Goal: Register for event/course

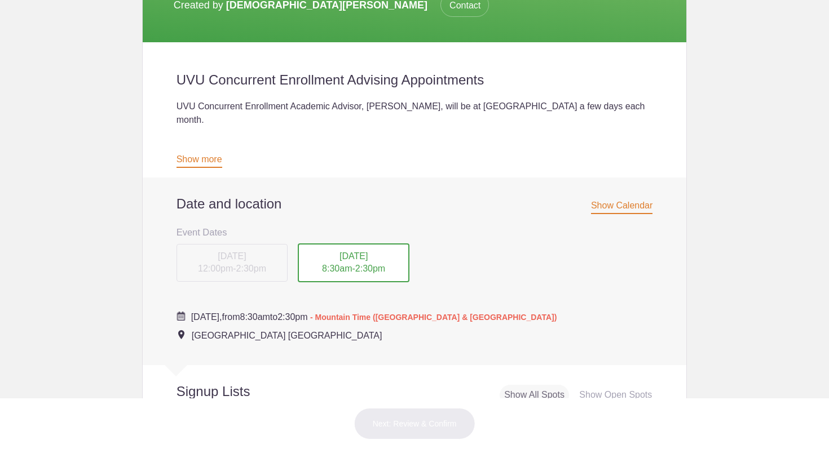
scroll to position [277, 0]
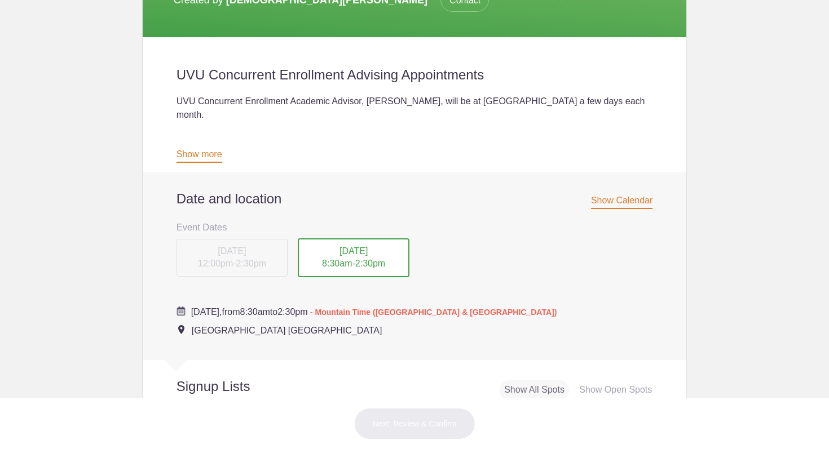
click at [350, 246] on span "[DATE]" at bounding box center [353, 251] width 28 height 10
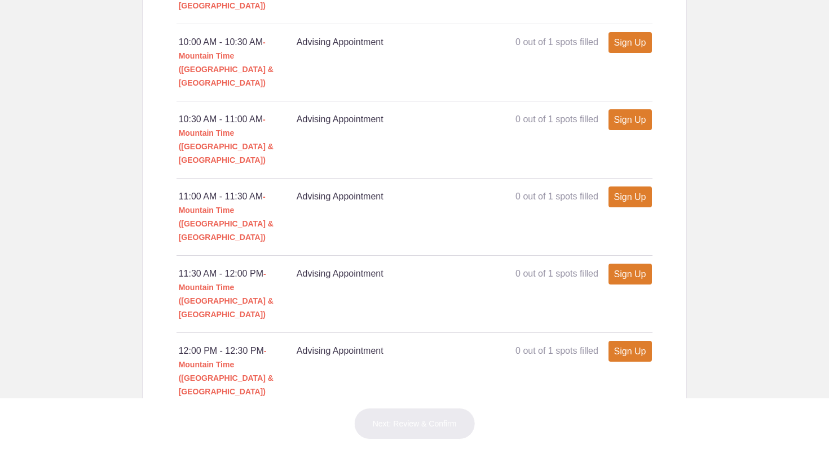
scroll to position [1010, 0]
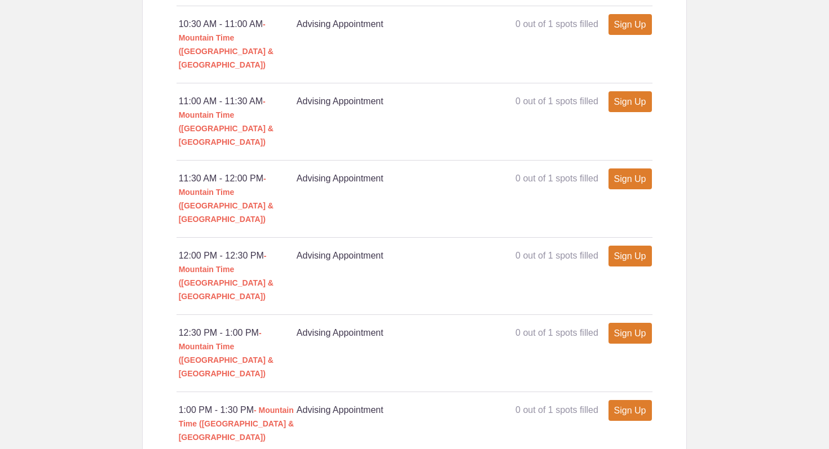
type input "1"
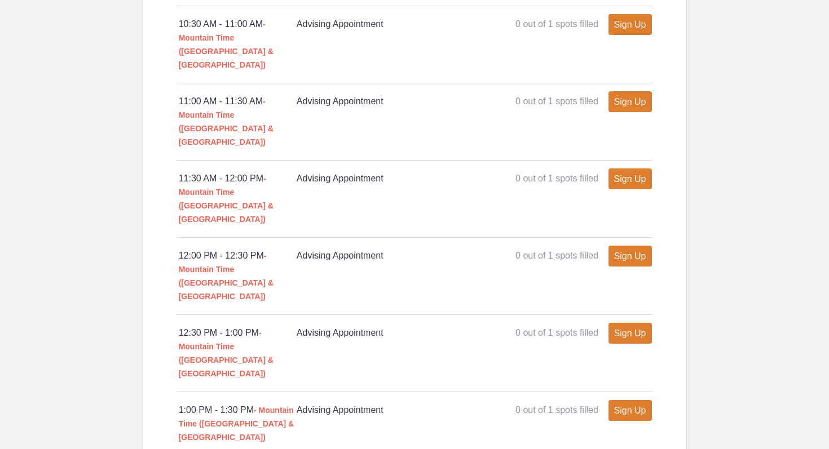
type input "J"
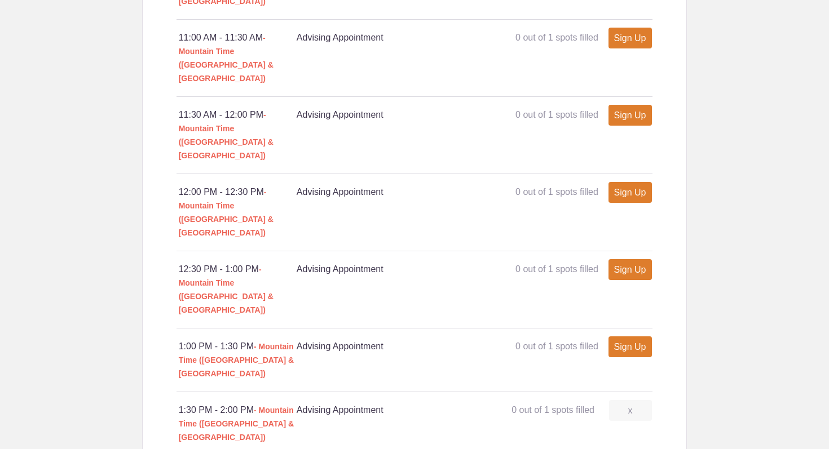
scroll to position [1077, 0]
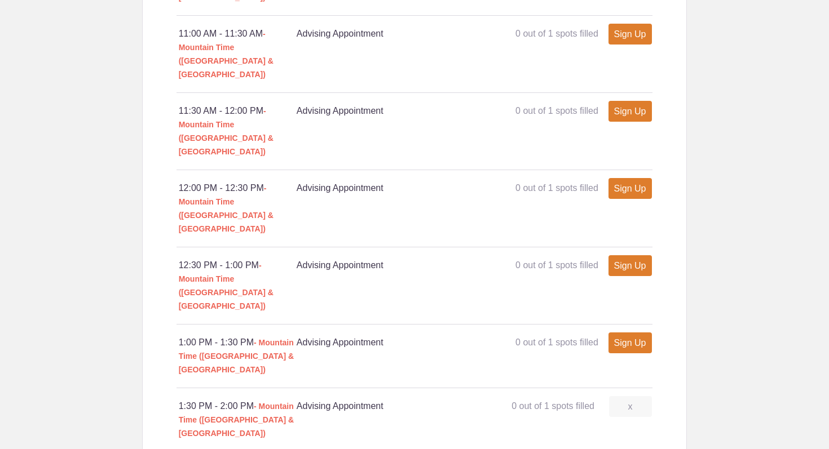
type input "Talk about Associates Degree path"
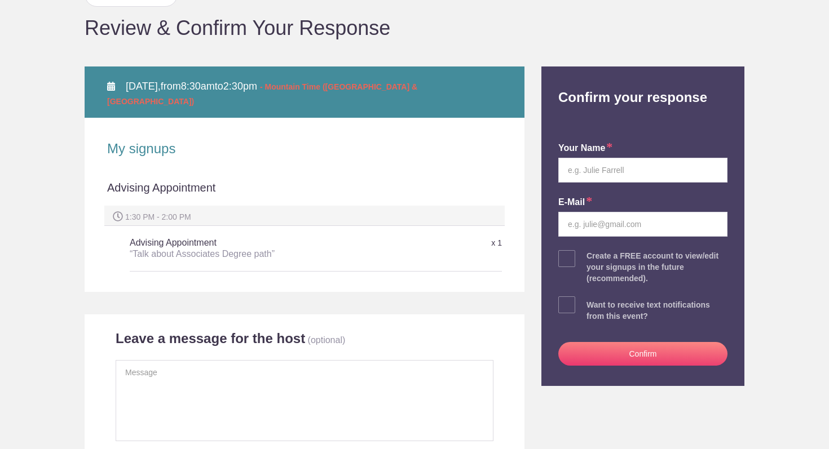
scroll to position [105, 0]
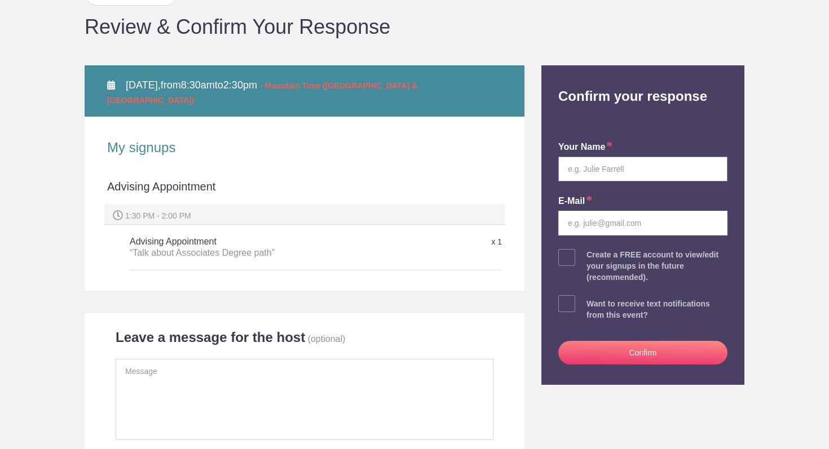
click at [608, 173] on input "text" at bounding box center [642, 169] width 169 height 25
type input "Cole"
type input "B"
click at [615, 171] on input "Cole" at bounding box center [642, 169] width 169 height 25
type input "Cole Bosshardt"
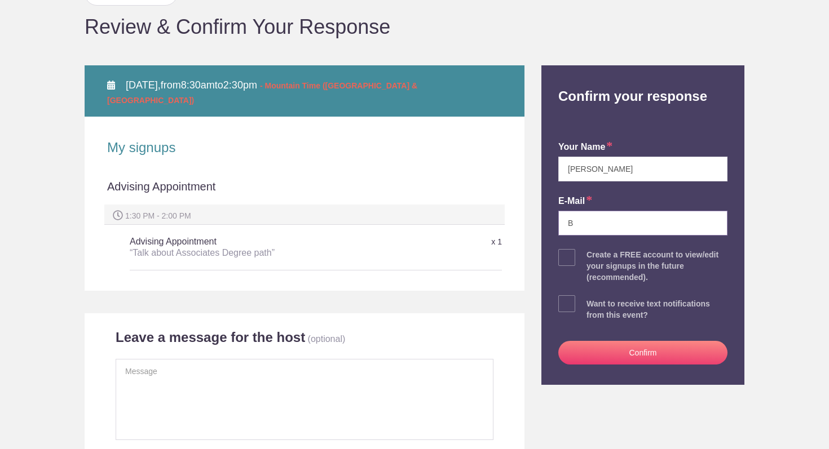
click at [603, 222] on input "B" at bounding box center [642, 223] width 169 height 25
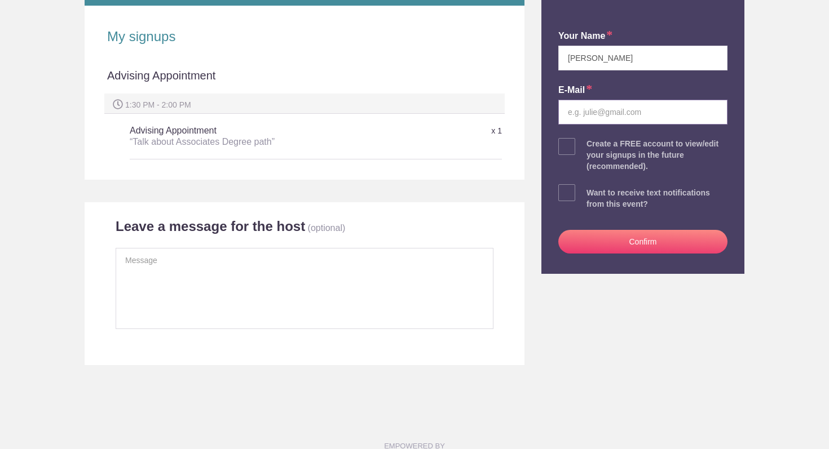
scroll to position [219, 0]
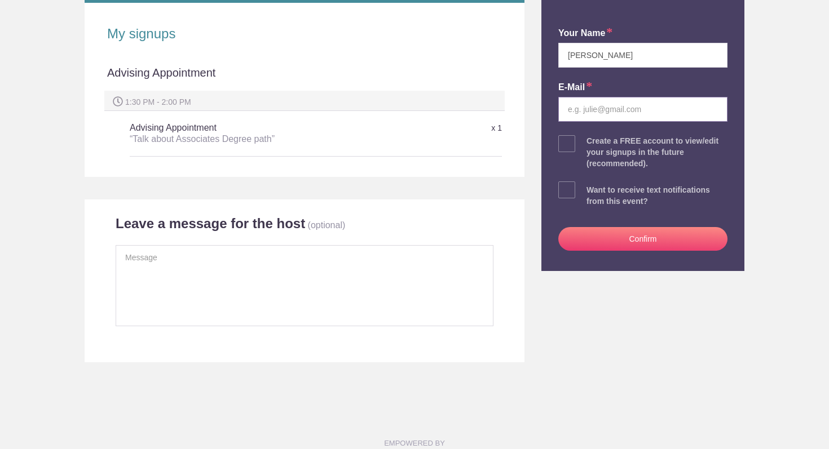
click at [606, 113] on input "email" at bounding box center [642, 109] width 169 height 25
paste input "CB17094@ms.wasatch.edu"
click at [571, 110] on input "CB17094@ms.wasatch.edu" at bounding box center [642, 109] width 169 height 25
click at [691, 111] on input "CB17094@ms.wasatch.edu" at bounding box center [642, 109] width 169 height 25
type input "CB17094@ms.wasatch.edu"
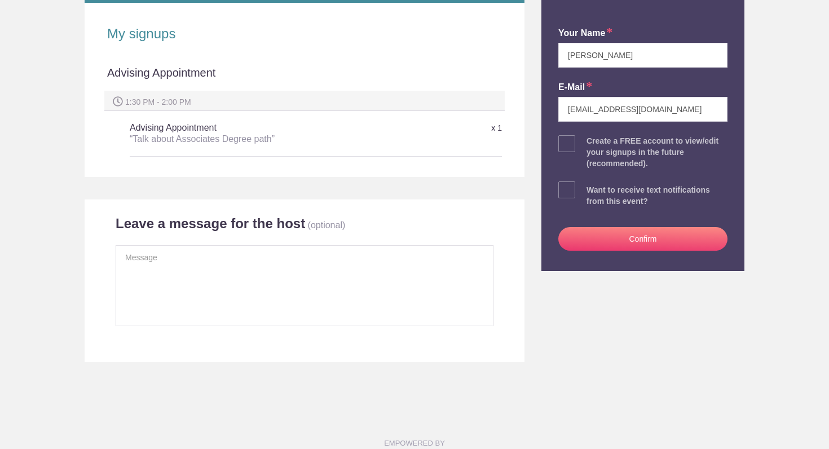
click at [611, 239] on button "Confirm" at bounding box center [642, 239] width 169 height 24
